Goal: Task Accomplishment & Management: Use online tool/utility

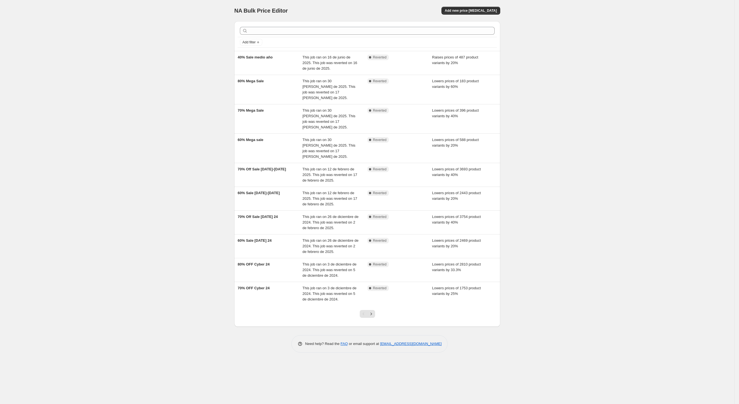
click at [178, 183] on div "NA Bulk Price Editor. This page is ready NA Bulk Price Editor Add new price [ME…" at bounding box center [367, 202] width 735 height 404
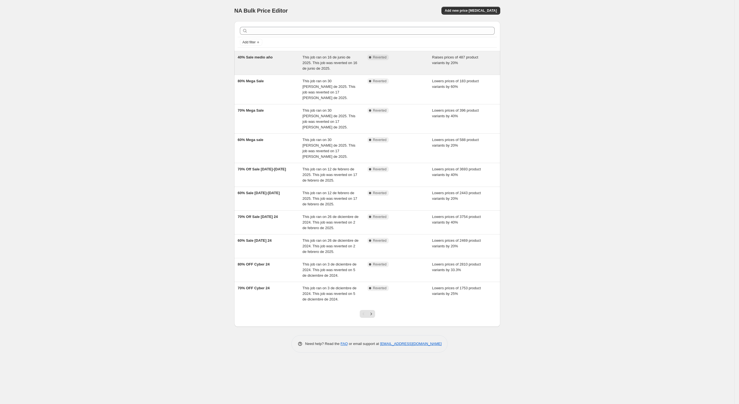
click at [385, 66] on div "Complete Reverted" at bounding box center [399, 63] width 65 height 17
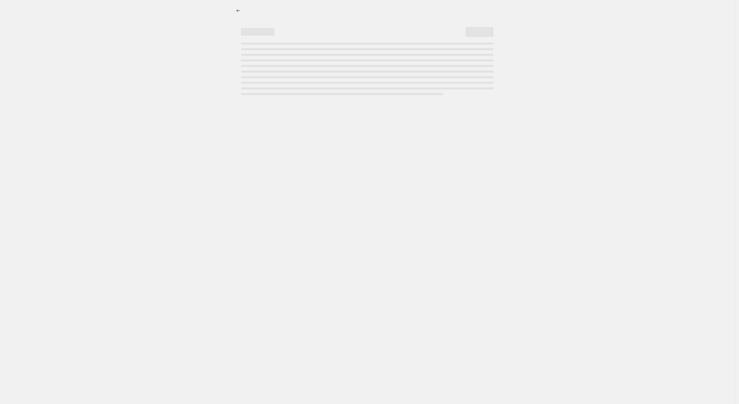
select select "percentage"
select select "no_change"
select select "tag"
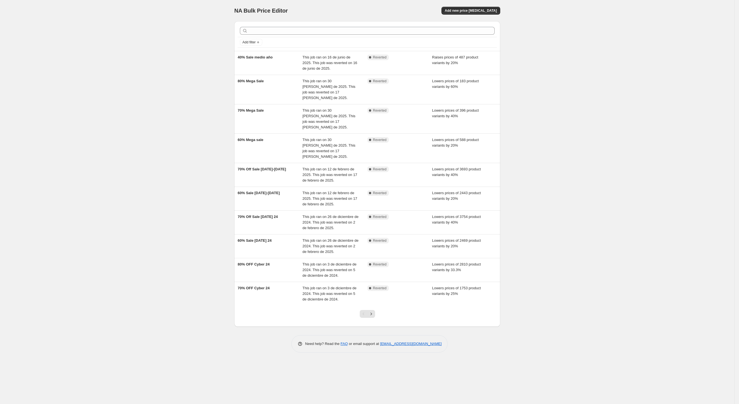
click at [168, 103] on div "NA Bulk Price Editor. This page is ready NA Bulk Price Editor Add new price cha…" at bounding box center [367, 202] width 735 height 404
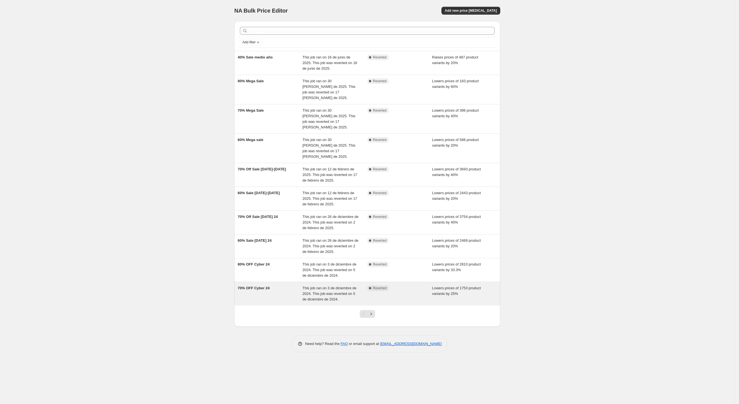
click at [368, 286] on div "Complete Reverted" at bounding box center [399, 294] width 65 height 17
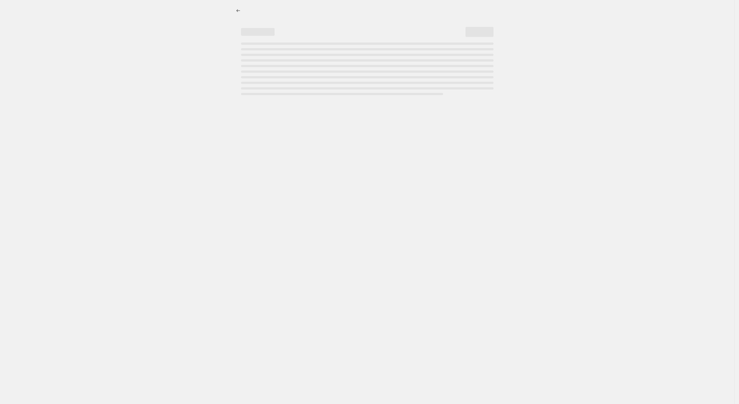
select select "percentage"
select select "collection"
